Goal: Information Seeking & Learning: Learn about a topic

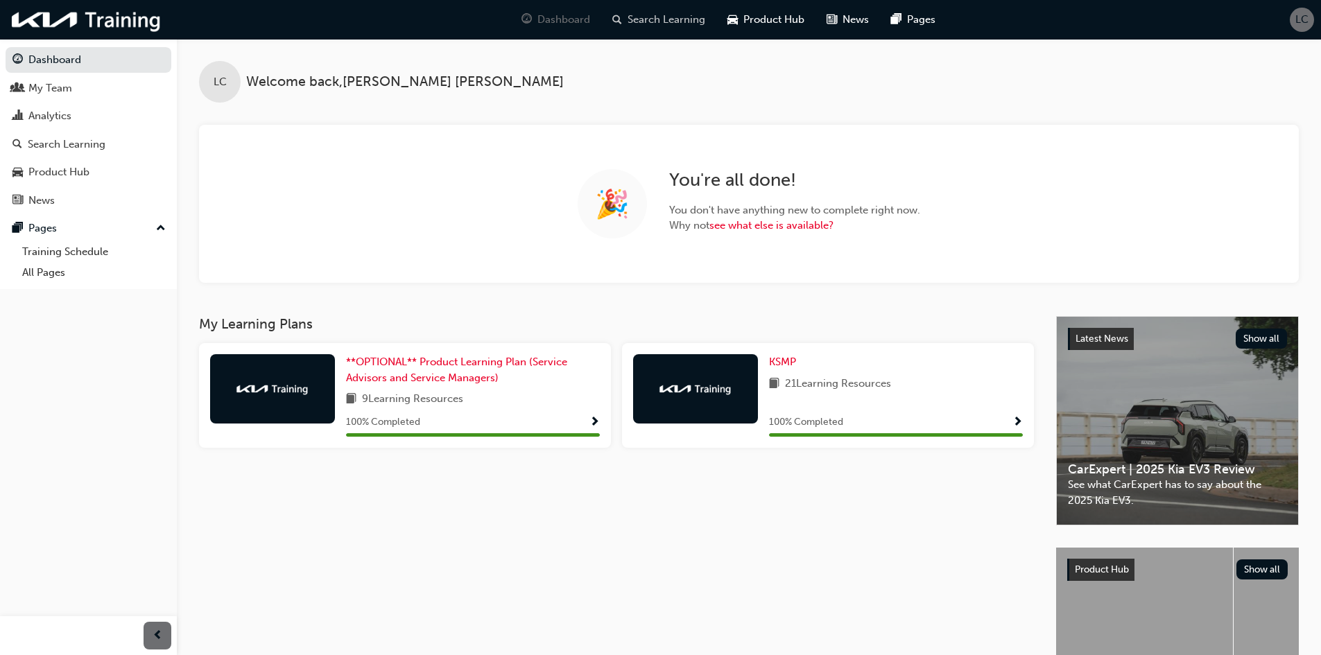
click at [681, 24] on span "Search Learning" at bounding box center [666, 20] width 78 height 16
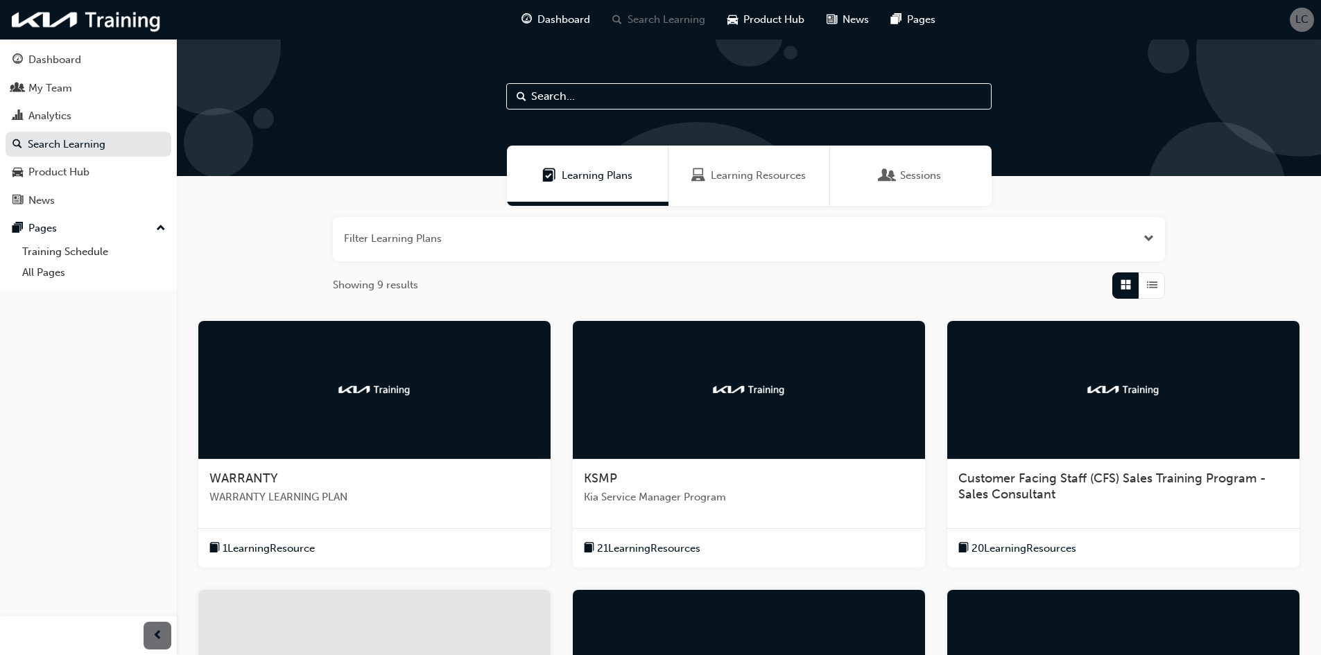
click at [680, 85] on input "text" at bounding box center [748, 96] width 485 height 26
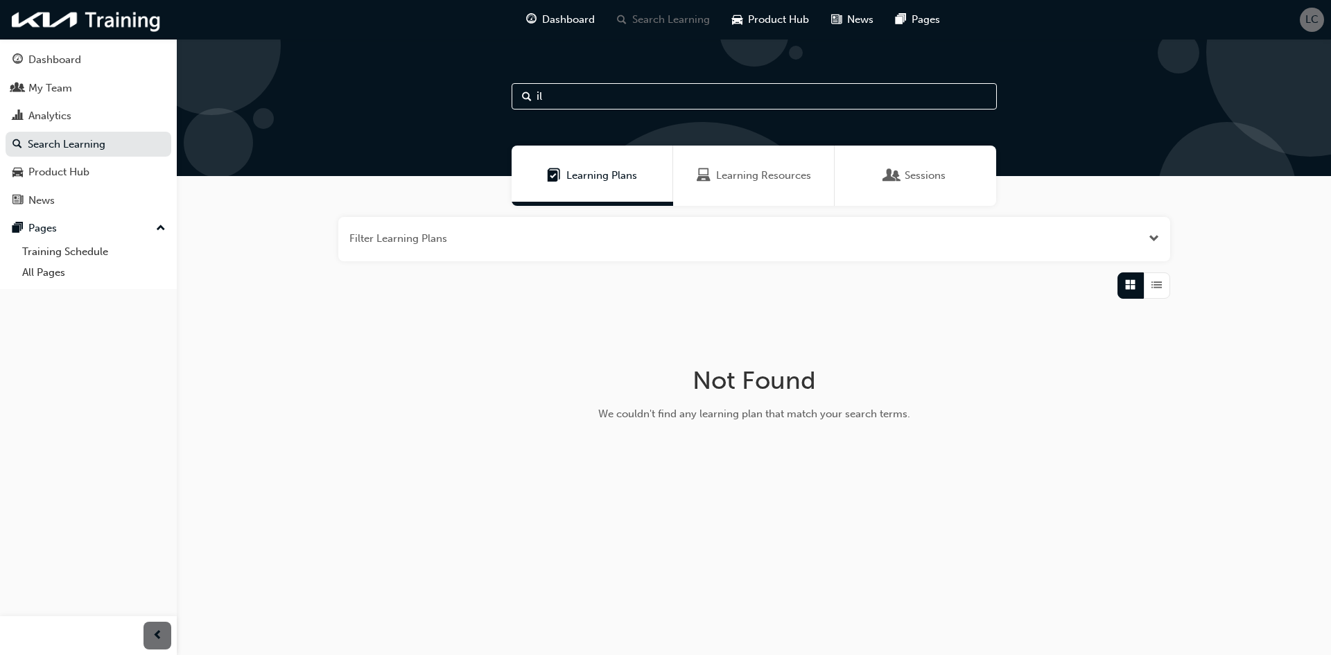
type input "i"
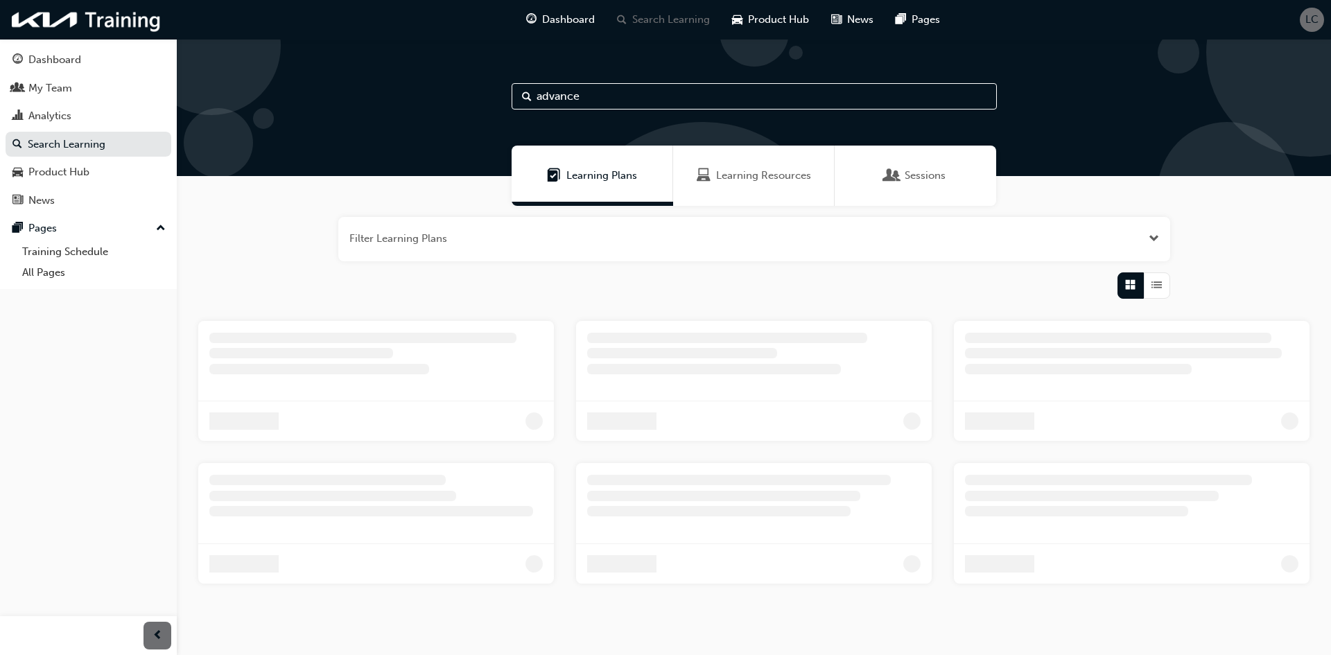
type input "advance"
click at [695, 96] on input "advance" at bounding box center [754, 96] width 485 height 26
click at [937, 182] on span "Sessions" at bounding box center [925, 176] width 41 height 16
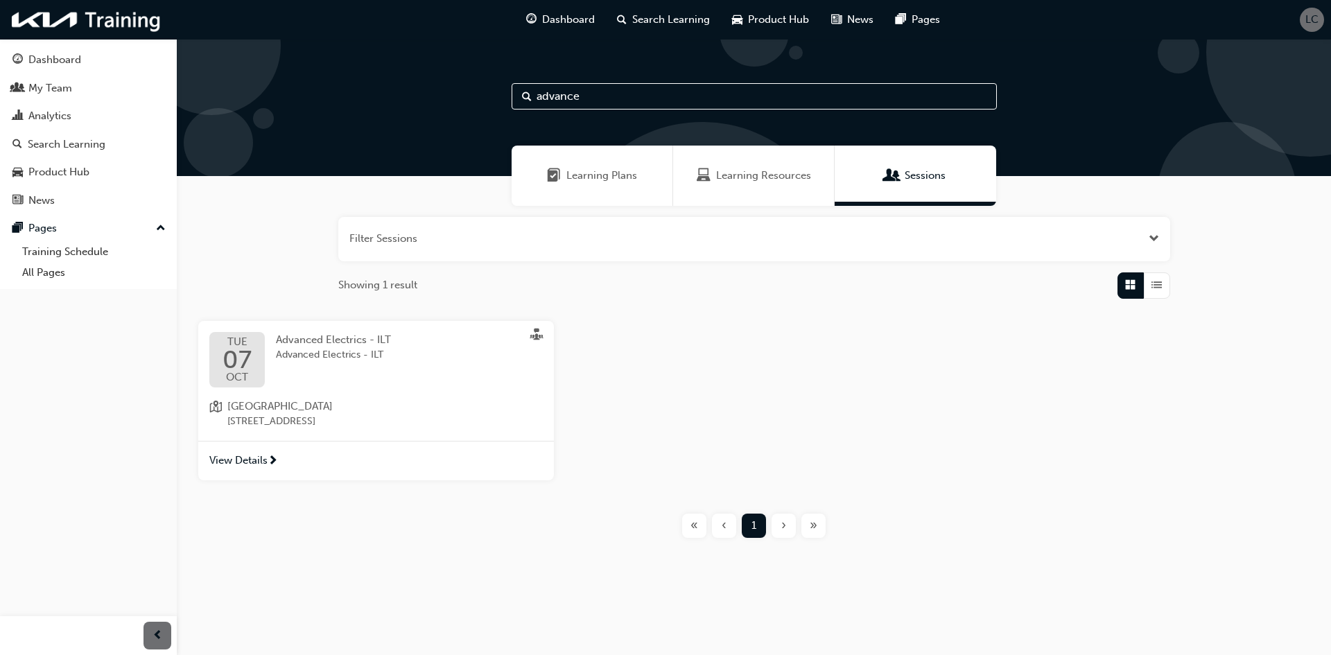
drag, startPoint x: 630, startPoint y: 98, endPoint x: 321, endPoint y: 51, distance: 312.1
click at [321, 51] on div "advance" at bounding box center [754, 107] width 1154 height 137
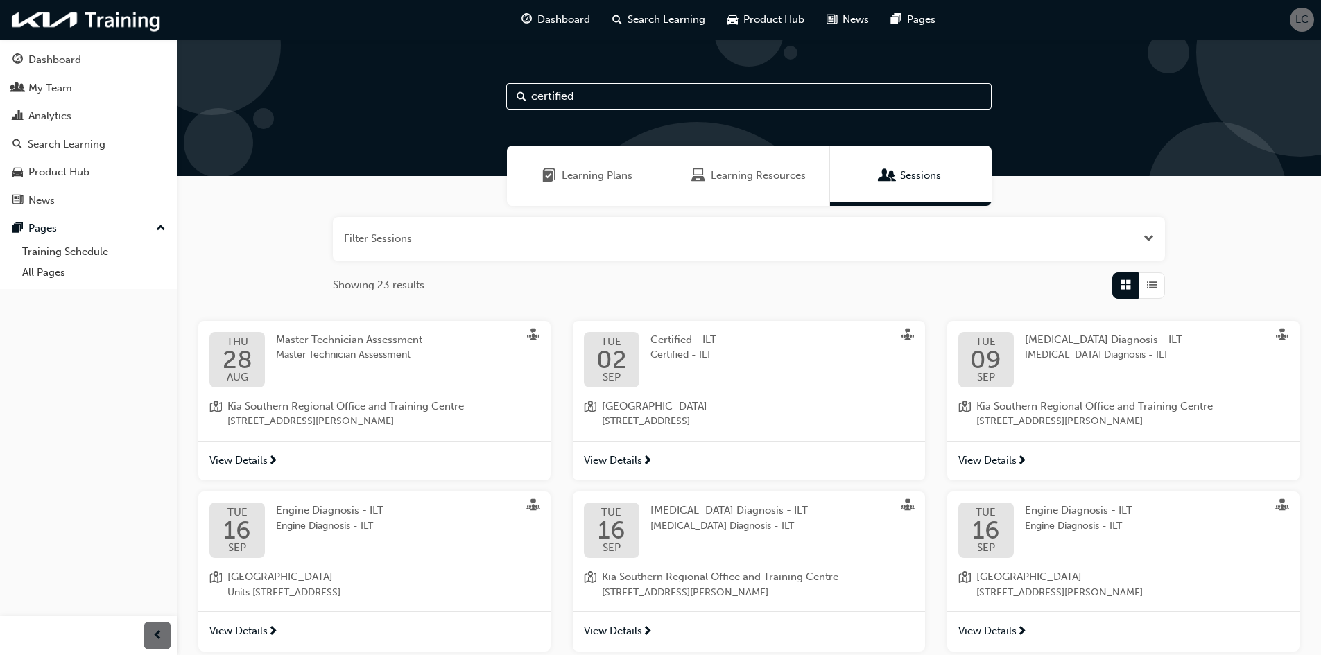
type input "certified"
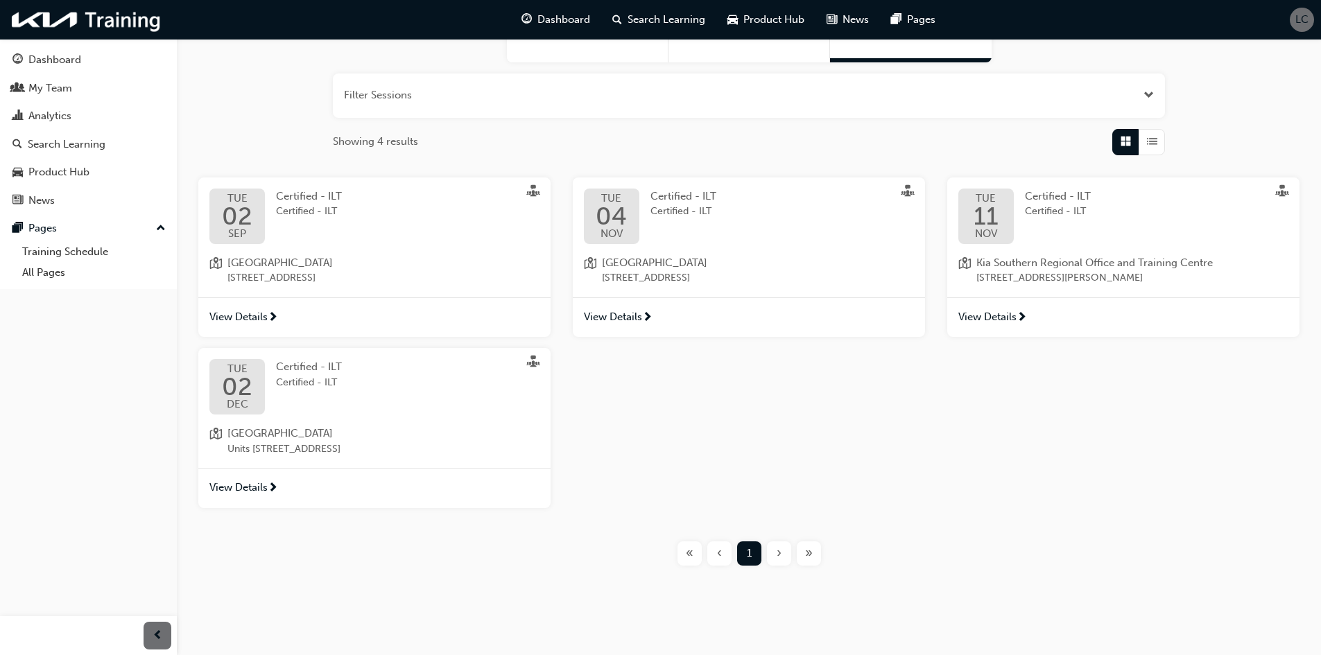
scroll to position [144, 0]
click at [1017, 311] on span "next-icon" at bounding box center [1021, 317] width 10 height 12
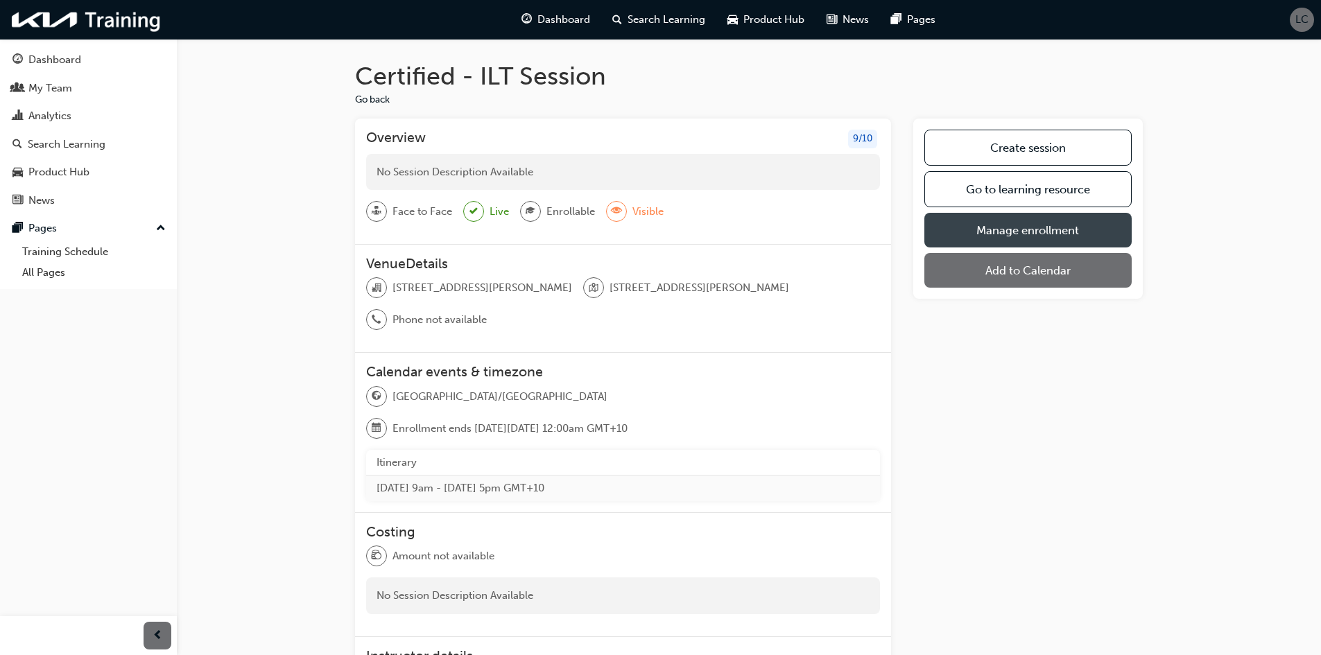
click at [1043, 236] on link "Manage enrollment" at bounding box center [1027, 230] width 207 height 35
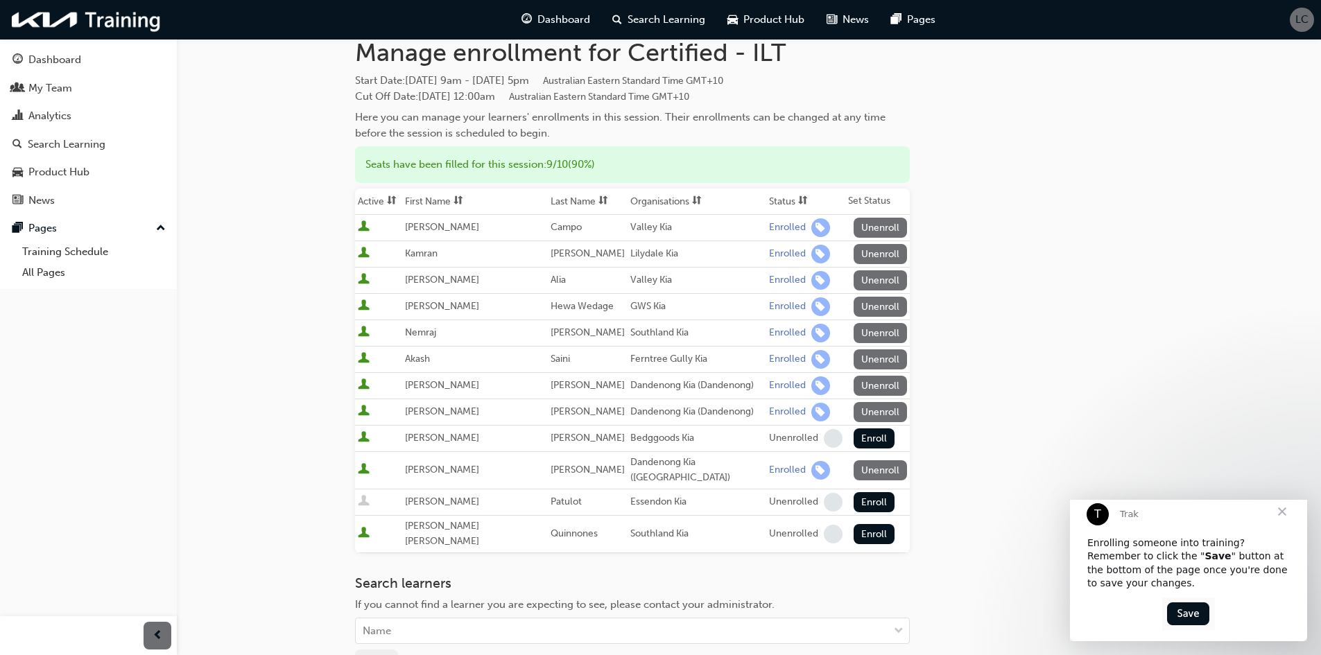
scroll to position [69, 0]
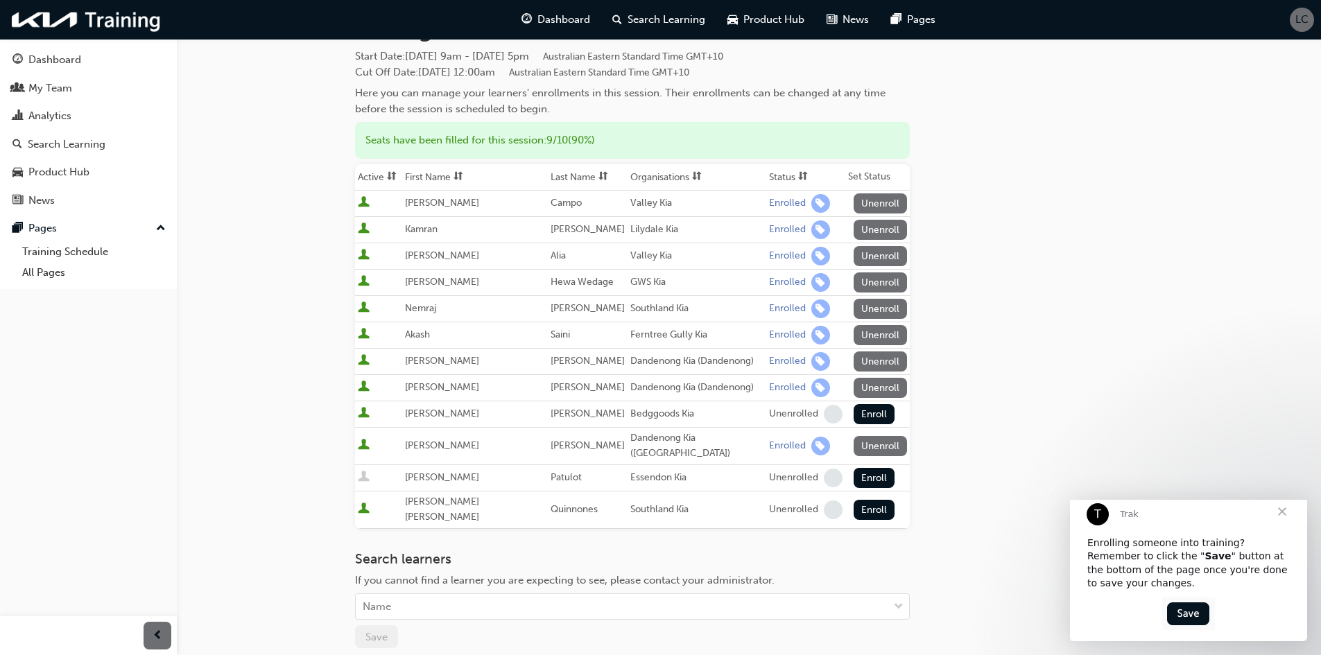
click at [1281, 525] on span "Close" at bounding box center [1282, 512] width 50 height 50
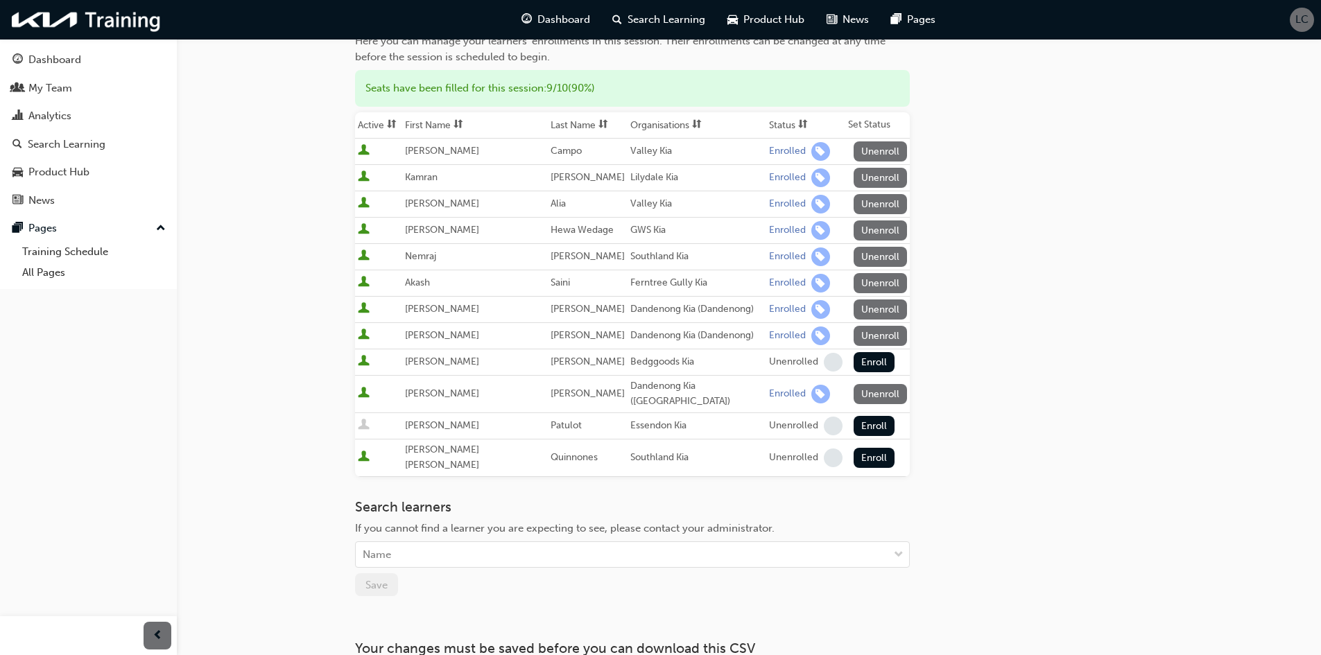
scroll to position [0, 0]
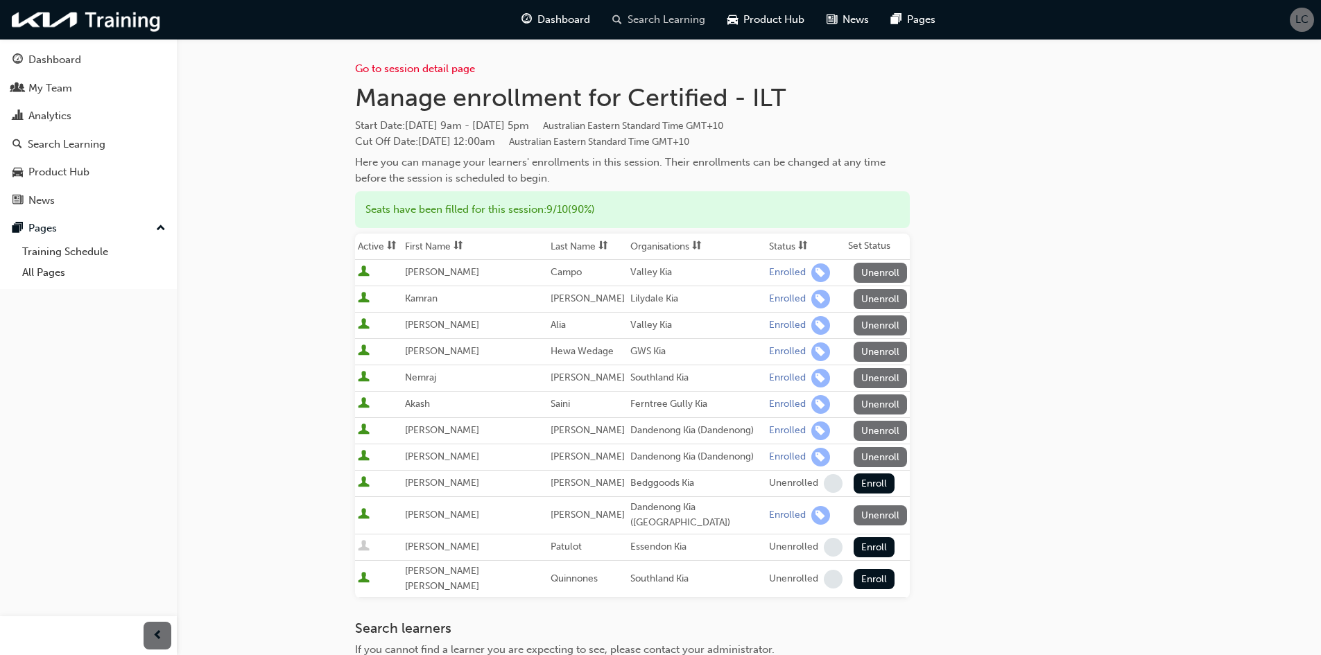
click at [641, 15] on span "Search Learning" at bounding box center [666, 20] width 78 height 16
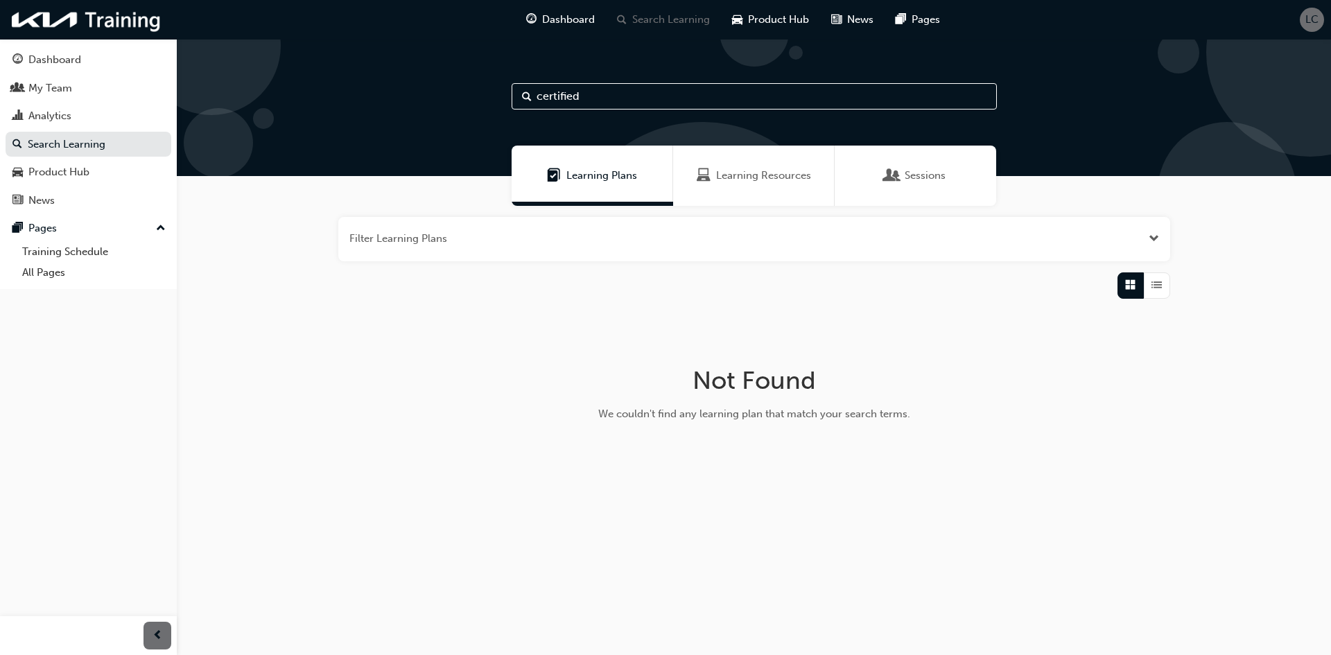
drag, startPoint x: 779, startPoint y: 101, endPoint x: -90, endPoint y: -8, distance: 876.2
click at [0, 0] on html "Your version of Internet Explorer is outdated and not supported. Please upgrade…" at bounding box center [665, 327] width 1331 height 655
type input "ILT"
click at [943, 173] on span "Sessions" at bounding box center [925, 176] width 41 height 16
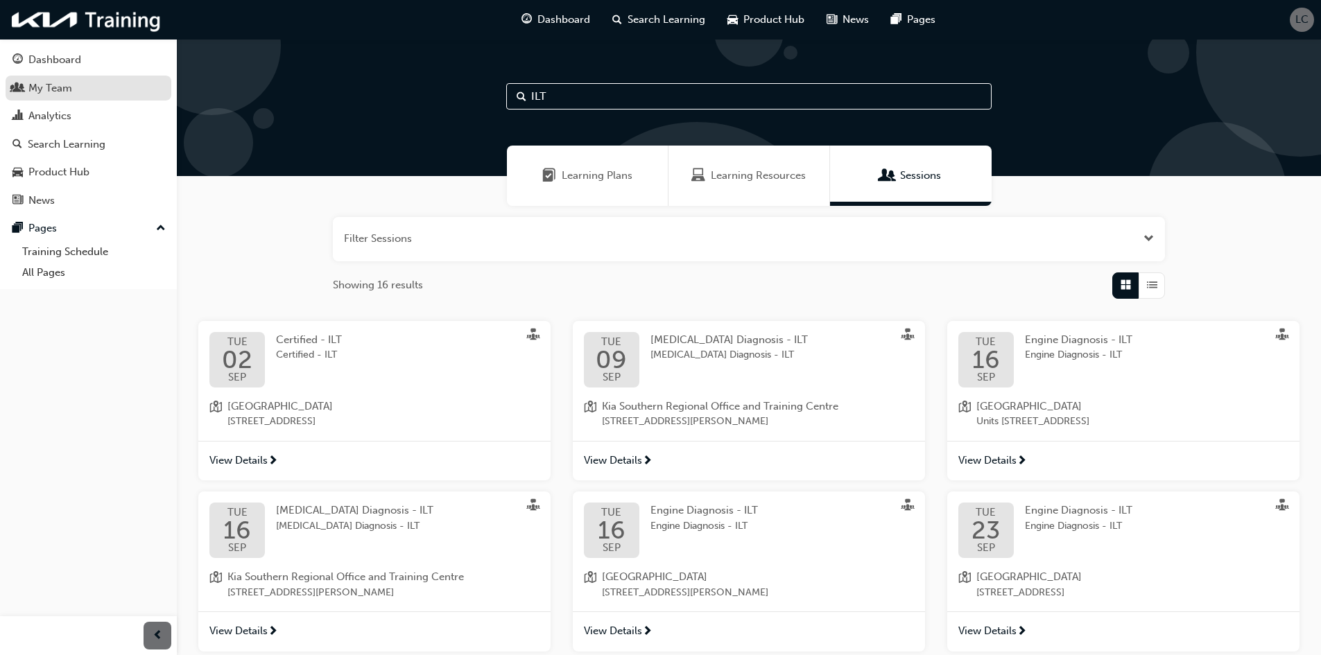
click at [132, 96] on div "My Team" at bounding box center [88, 88] width 152 height 17
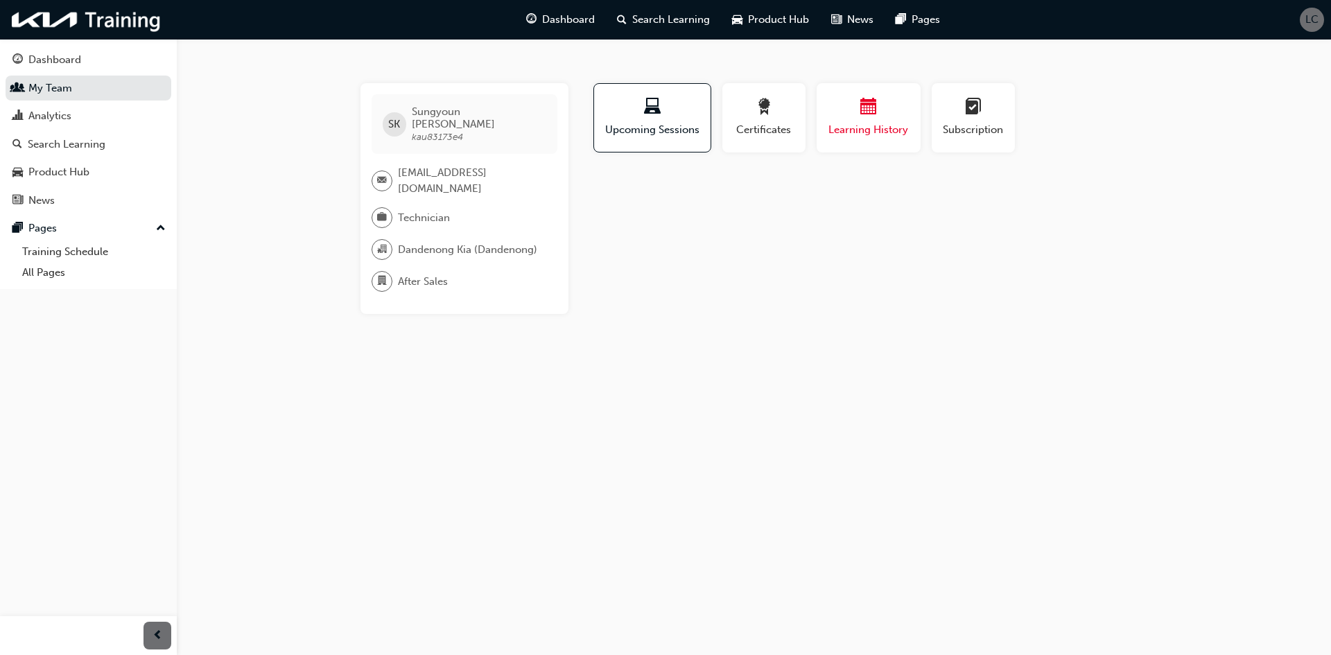
click at [914, 109] on button "Learning History" at bounding box center [869, 117] width 104 height 69
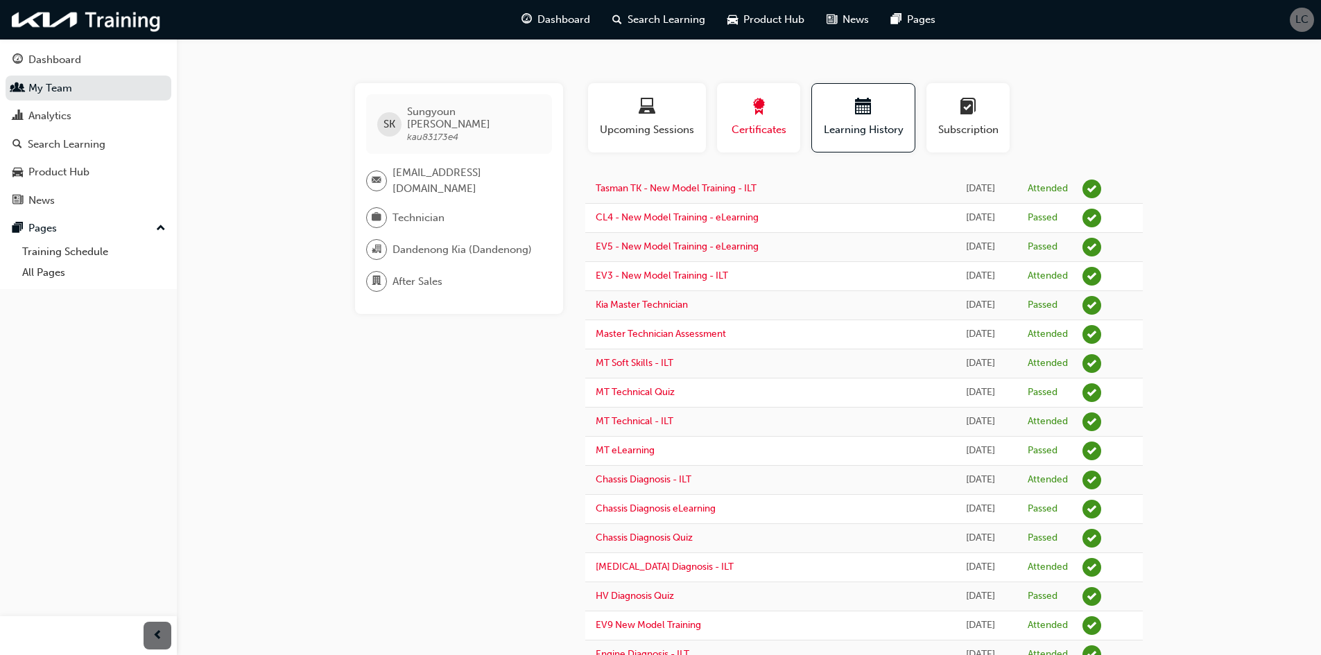
click at [774, 131] on span "Certificates" at bounding box center [758, 130] width 62 height 16
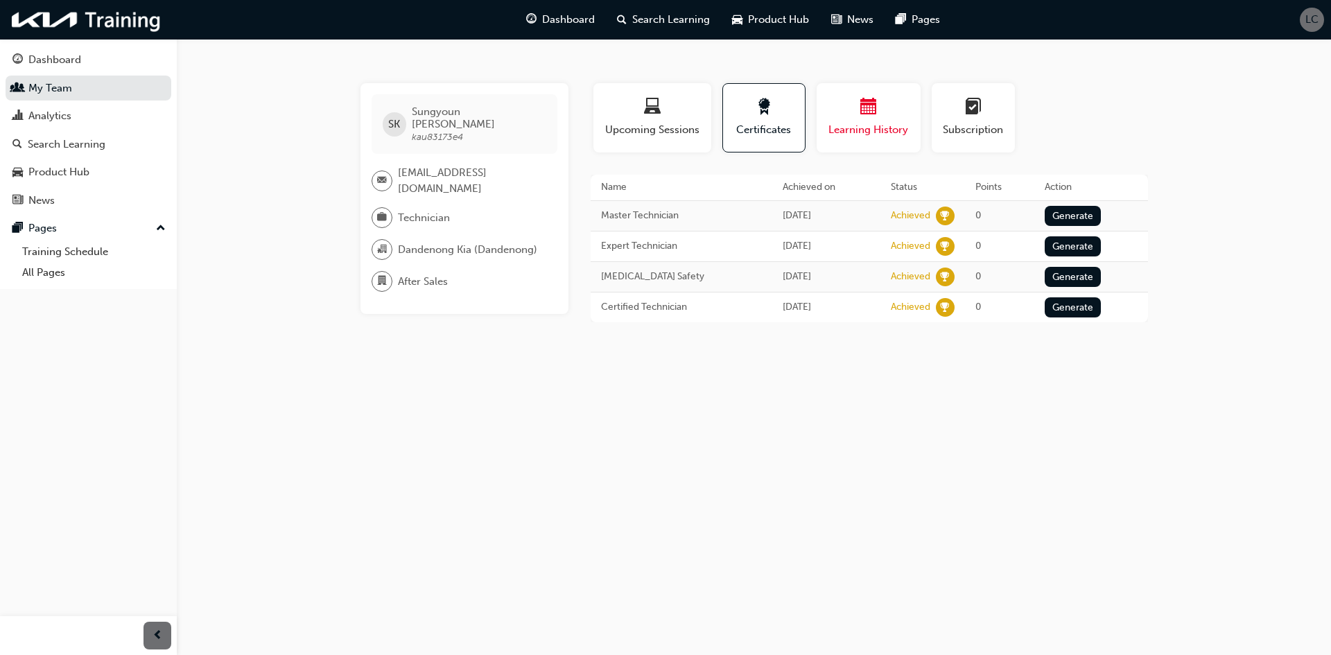
click at [845, 121] on div "Learning History" at bounding box center [868, 118] width 83 height 40
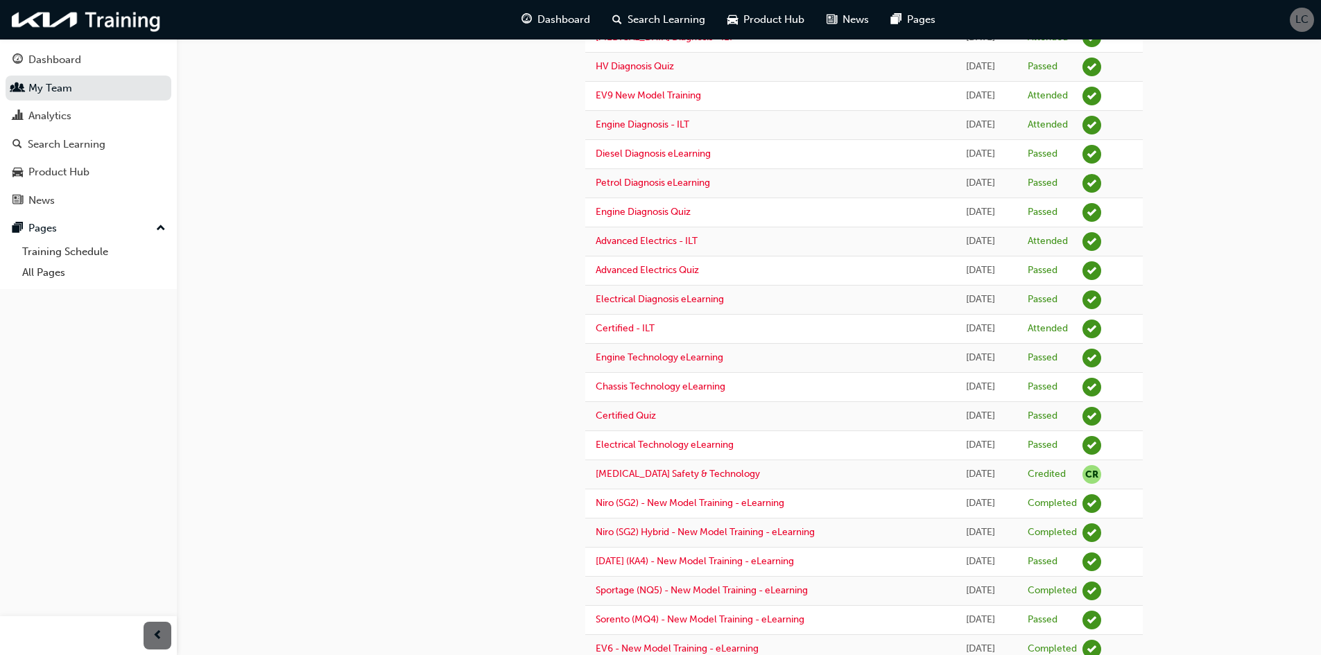
scroll to position [521, 0]
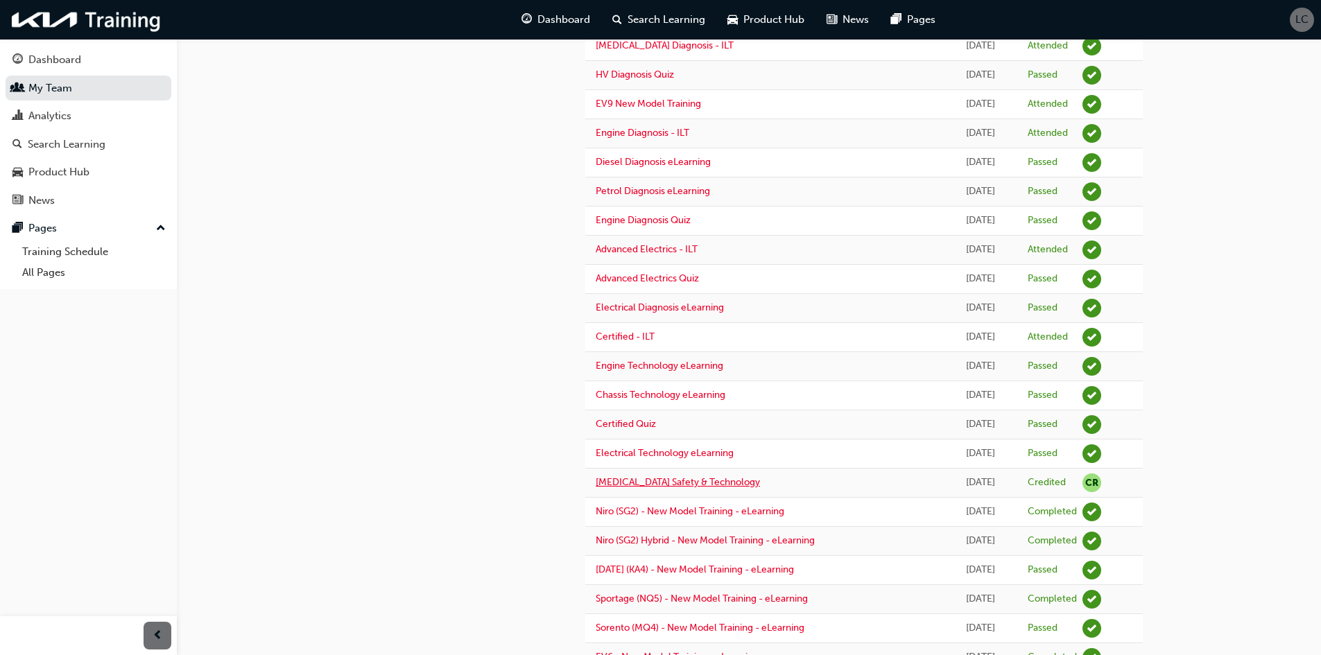
click at [688, 481] on link "[MEDICAL_DATA] Safety & Technology" at bounding box center [678, 482] width 164 height 12
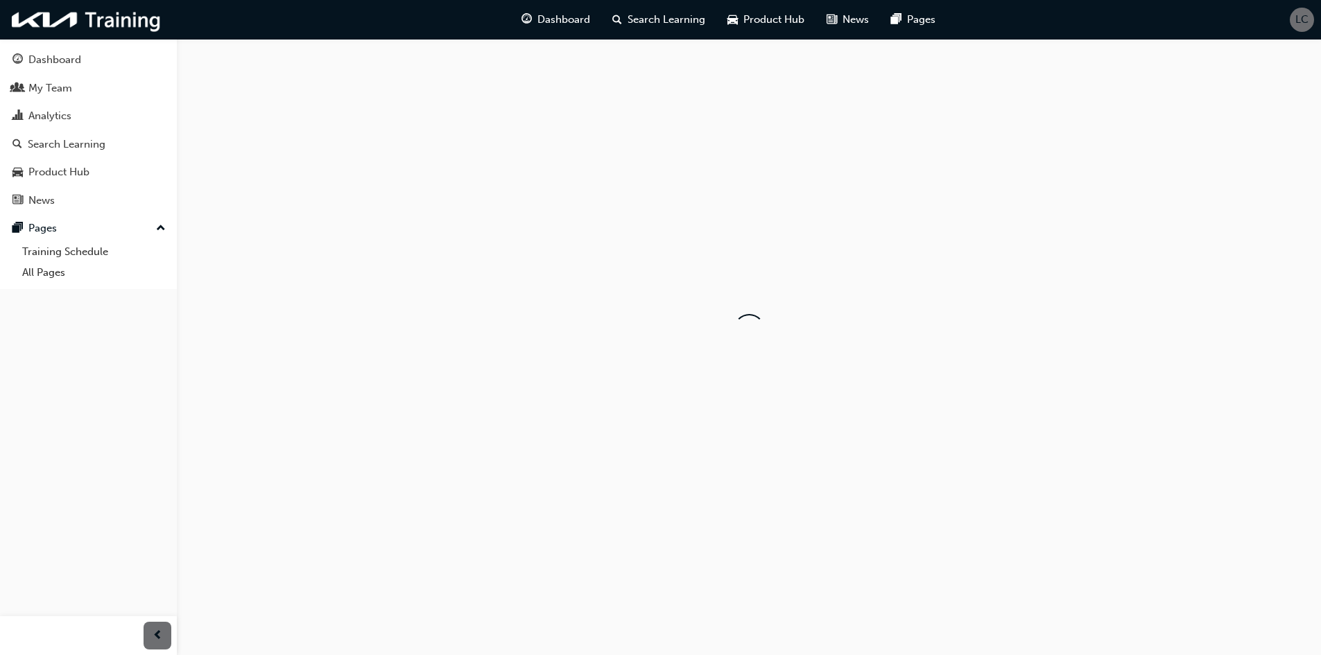
scroll to position [15, 0]
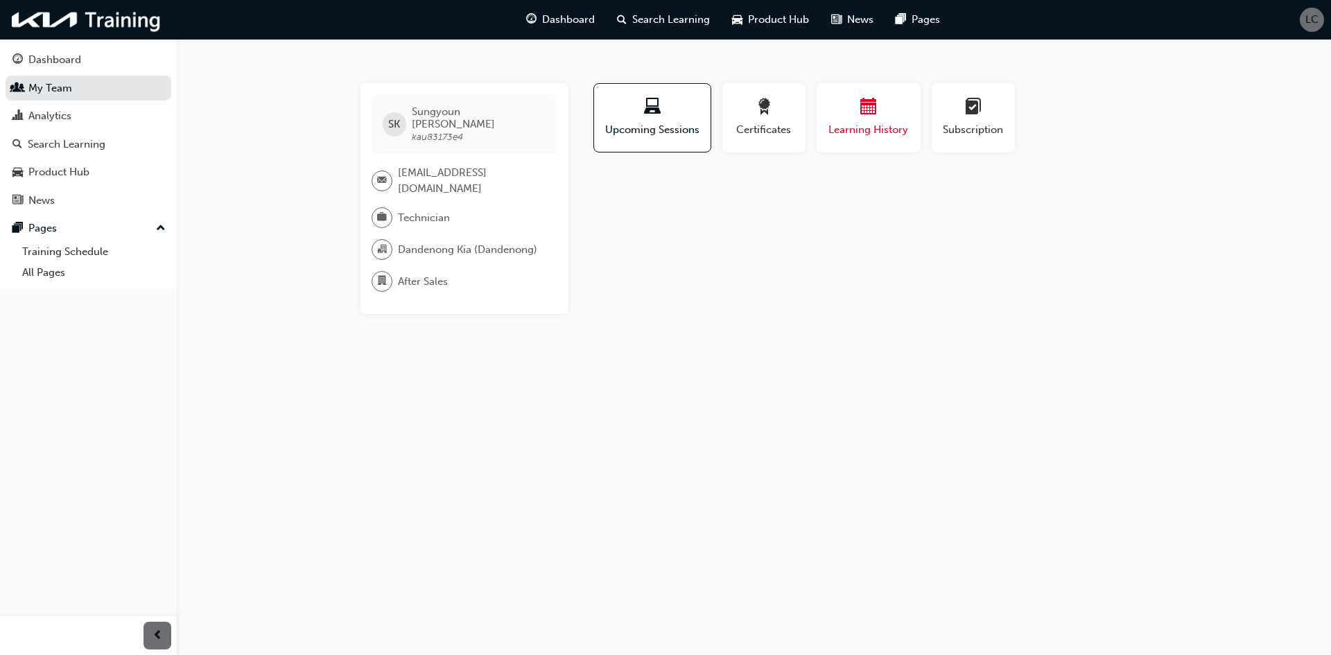
click at [884, 130] on span "Learning History" at bounding box center [868, 130] width 83 height 16
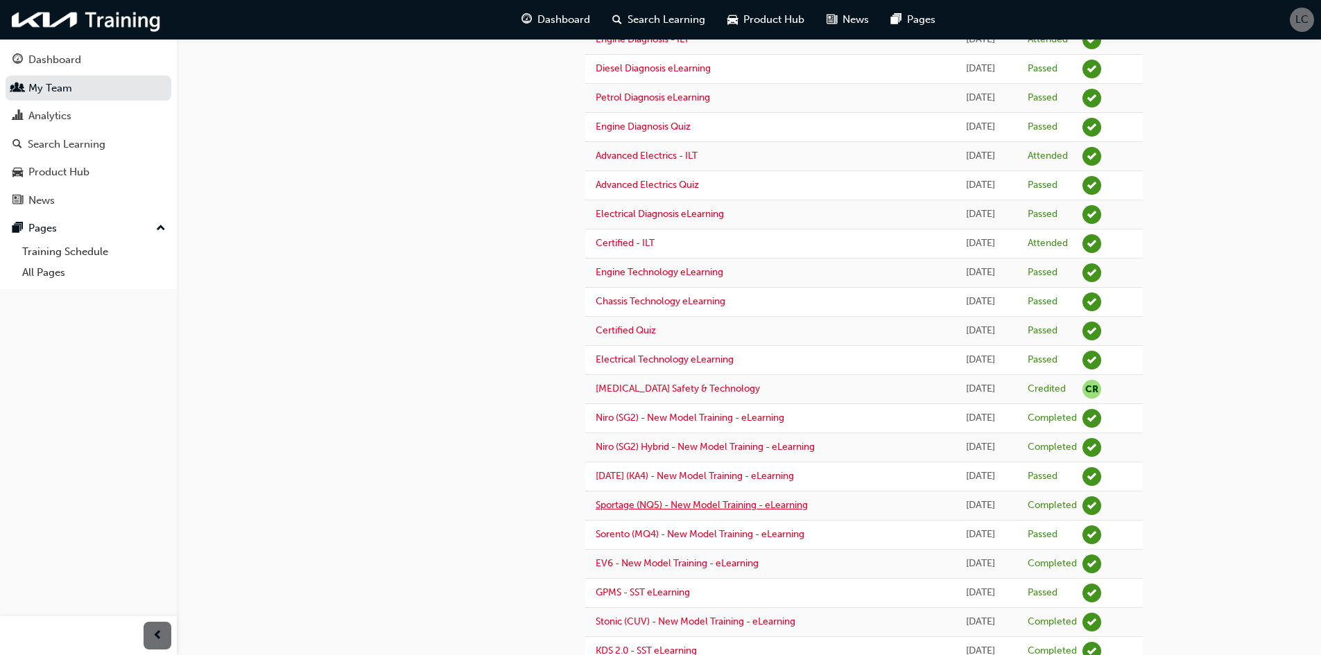
scroll to position [591, 0]
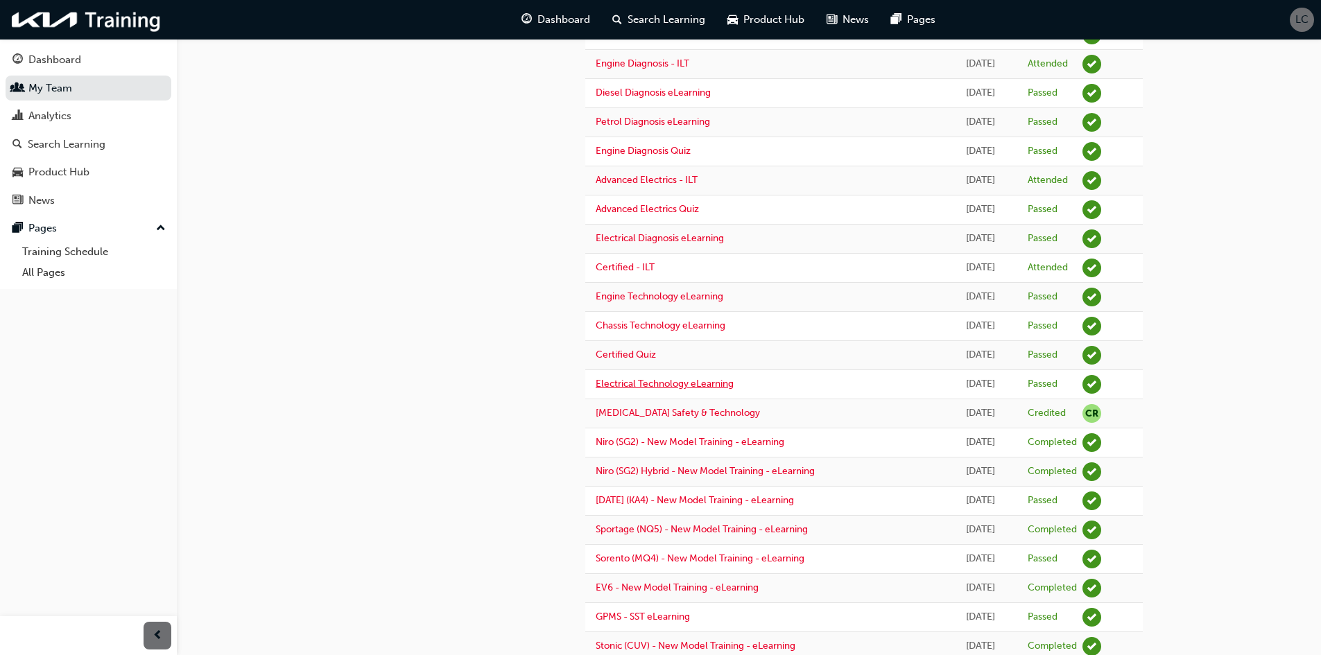
click at [682, 386] on link "Electrical Technology eLearning" at bounding box center [665, 384] width 138 height 12
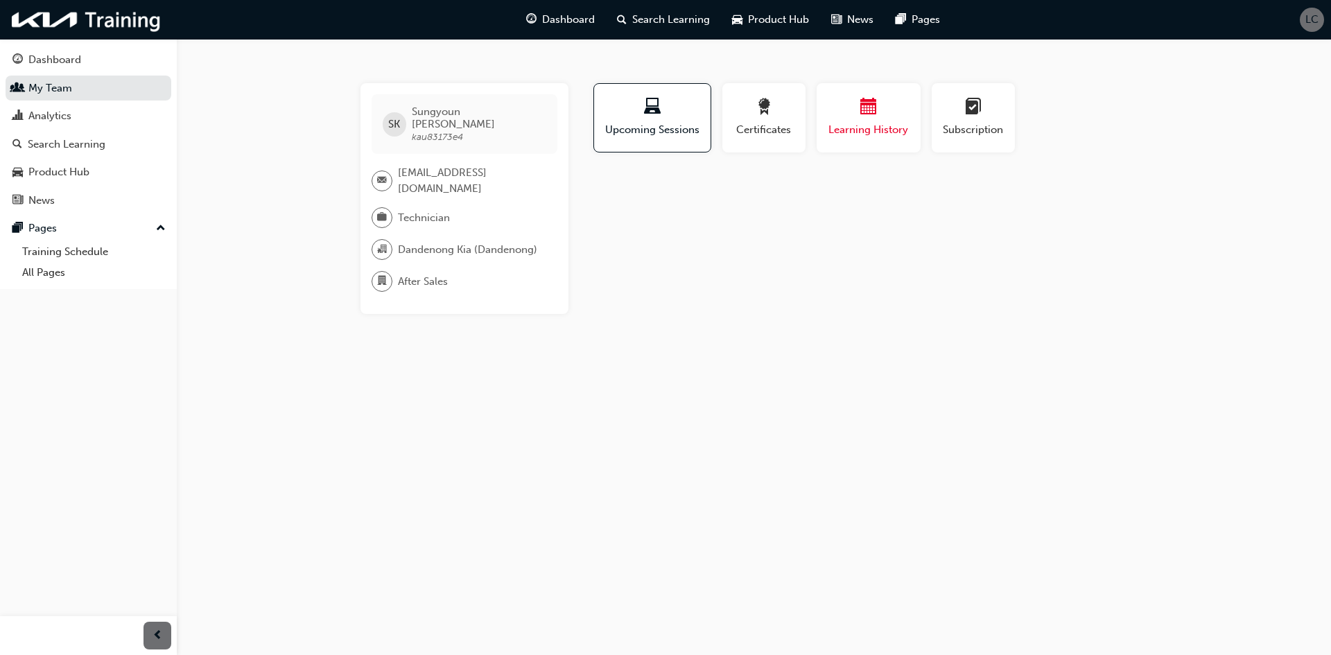
click at [847, 105] on div "button" at bounding box center [868, 108] width 83 height 21
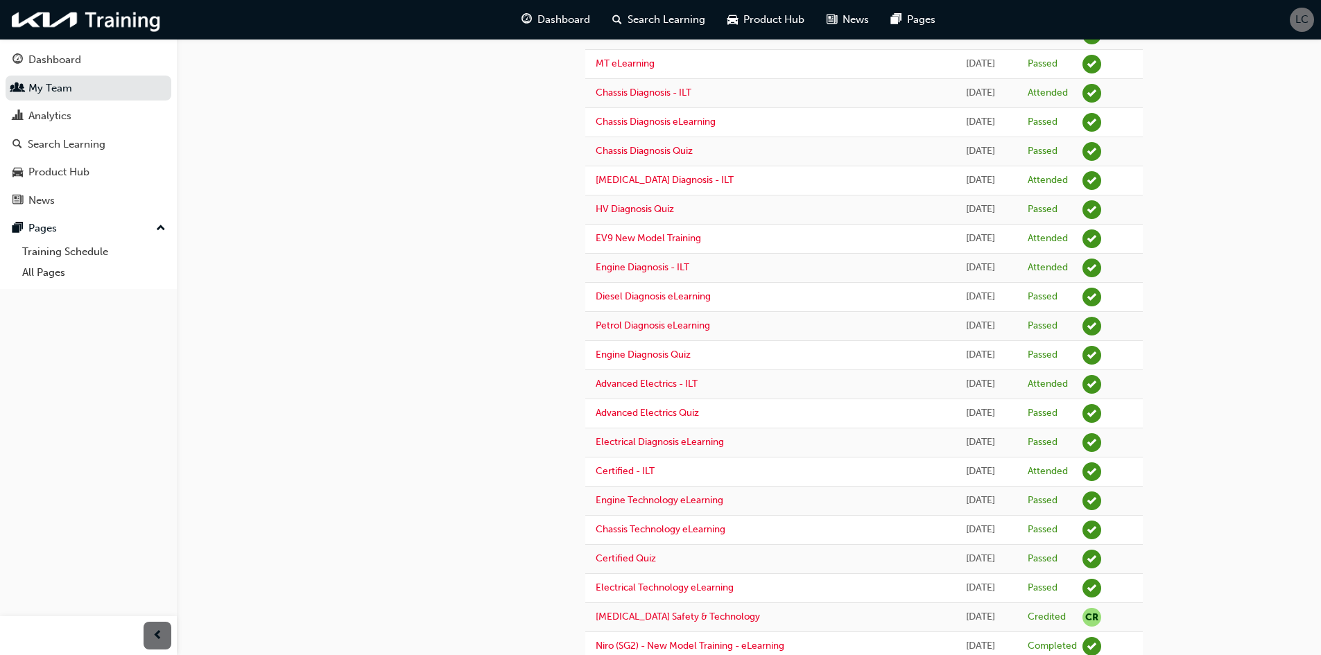
scroll to position [383, 0]
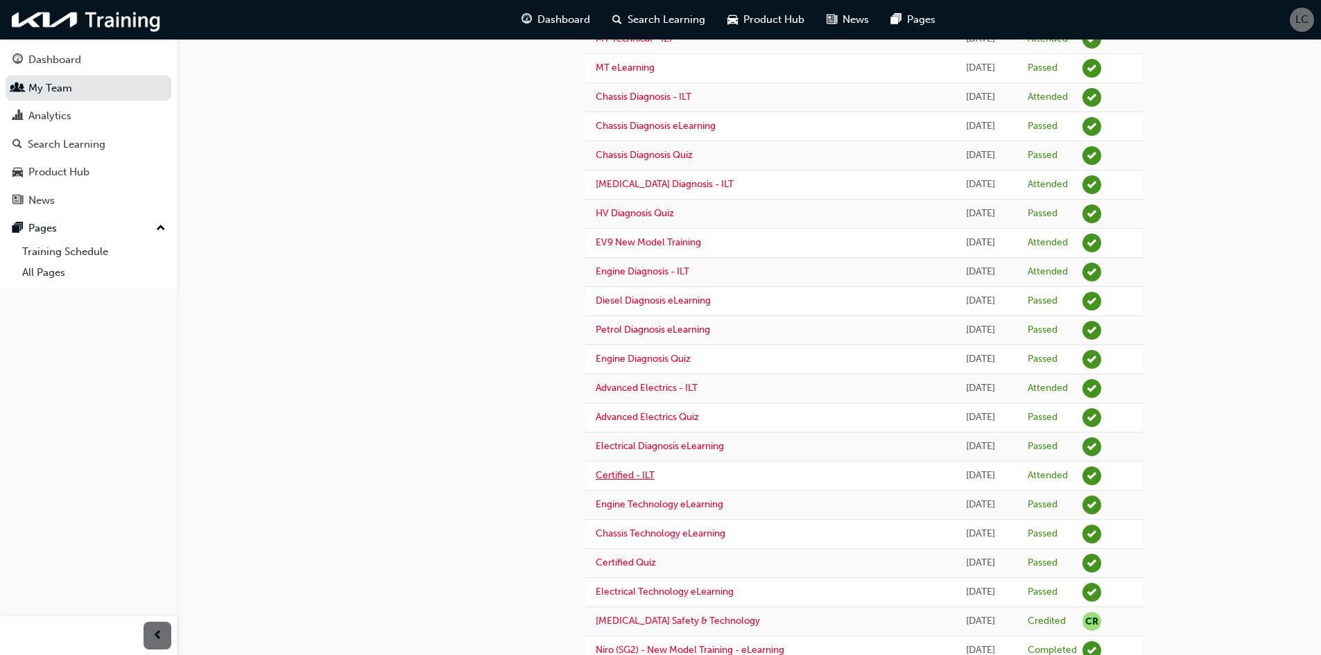
click at [652, 471] on link "Certified - ILT" at bounding box center [625, 475] width 59 height 12
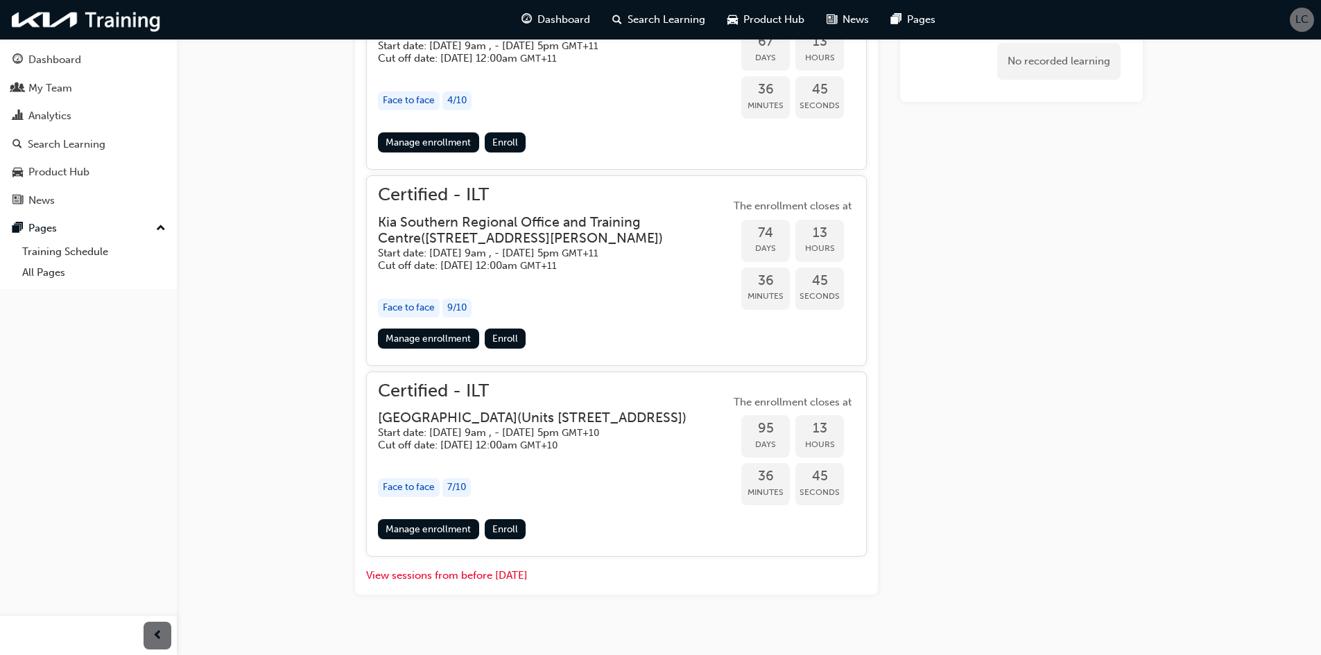
scroll to position [1076, 0]
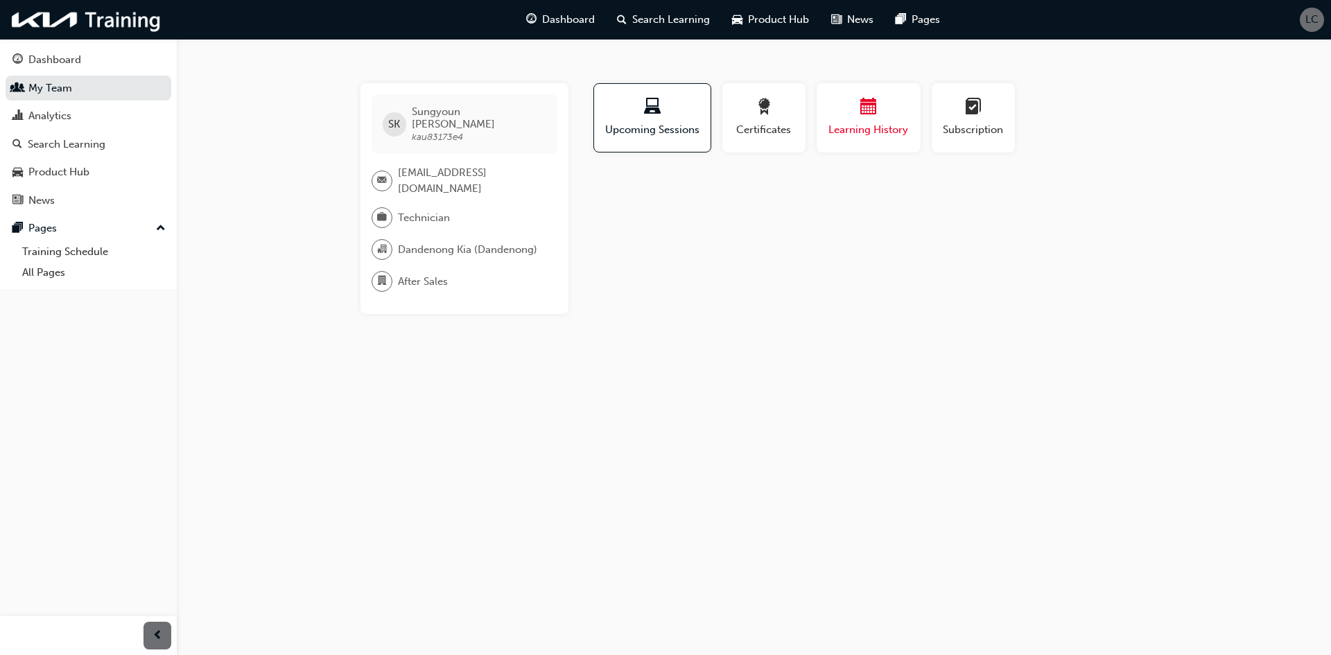
click at [872, 119] on div "Learning History" at bounding box center [868, 118] width 83 height 40
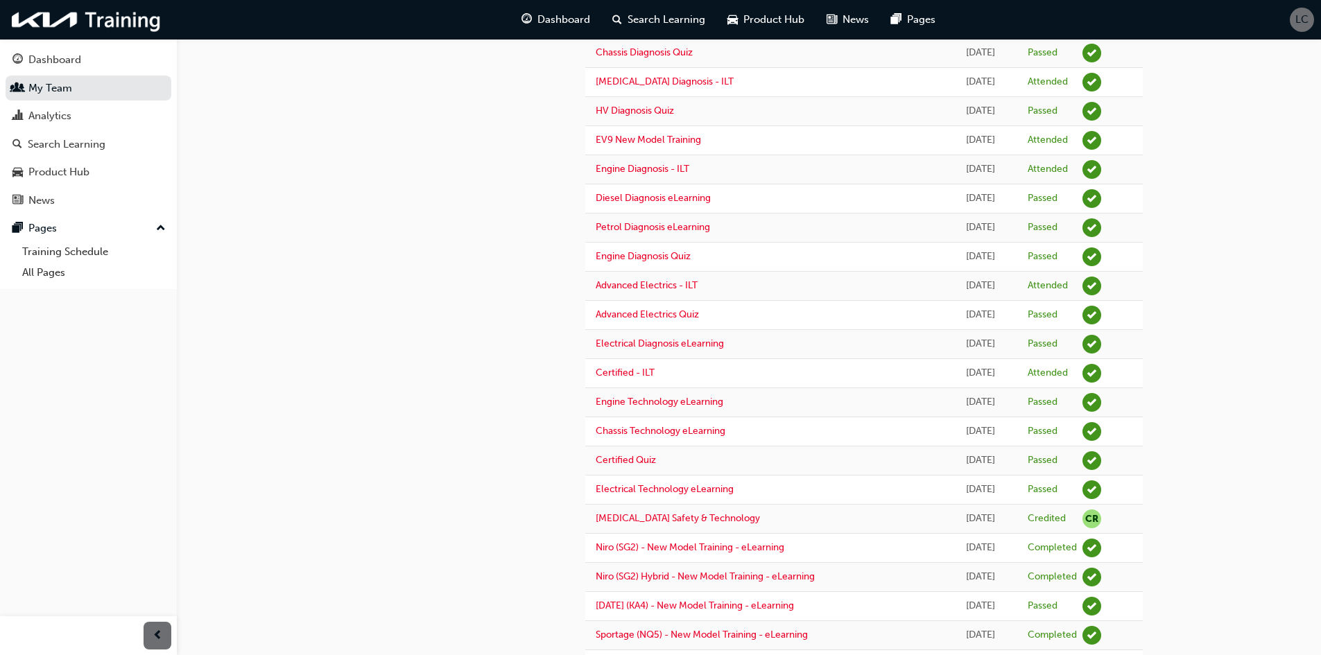
scroll to position [416, 0]
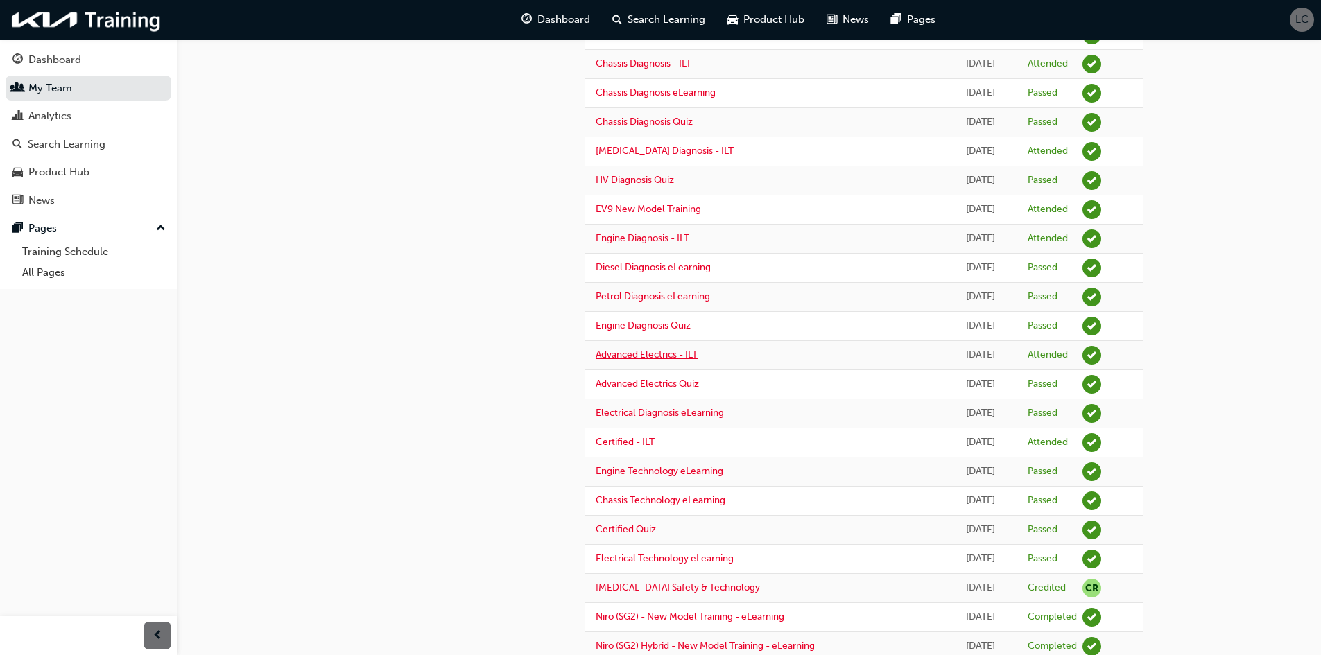
click at [672, 357] on link "Advanced Electrics - ILT" at bounding box center [647, 355] width 102 height 12
